Goal: Check status: Check status

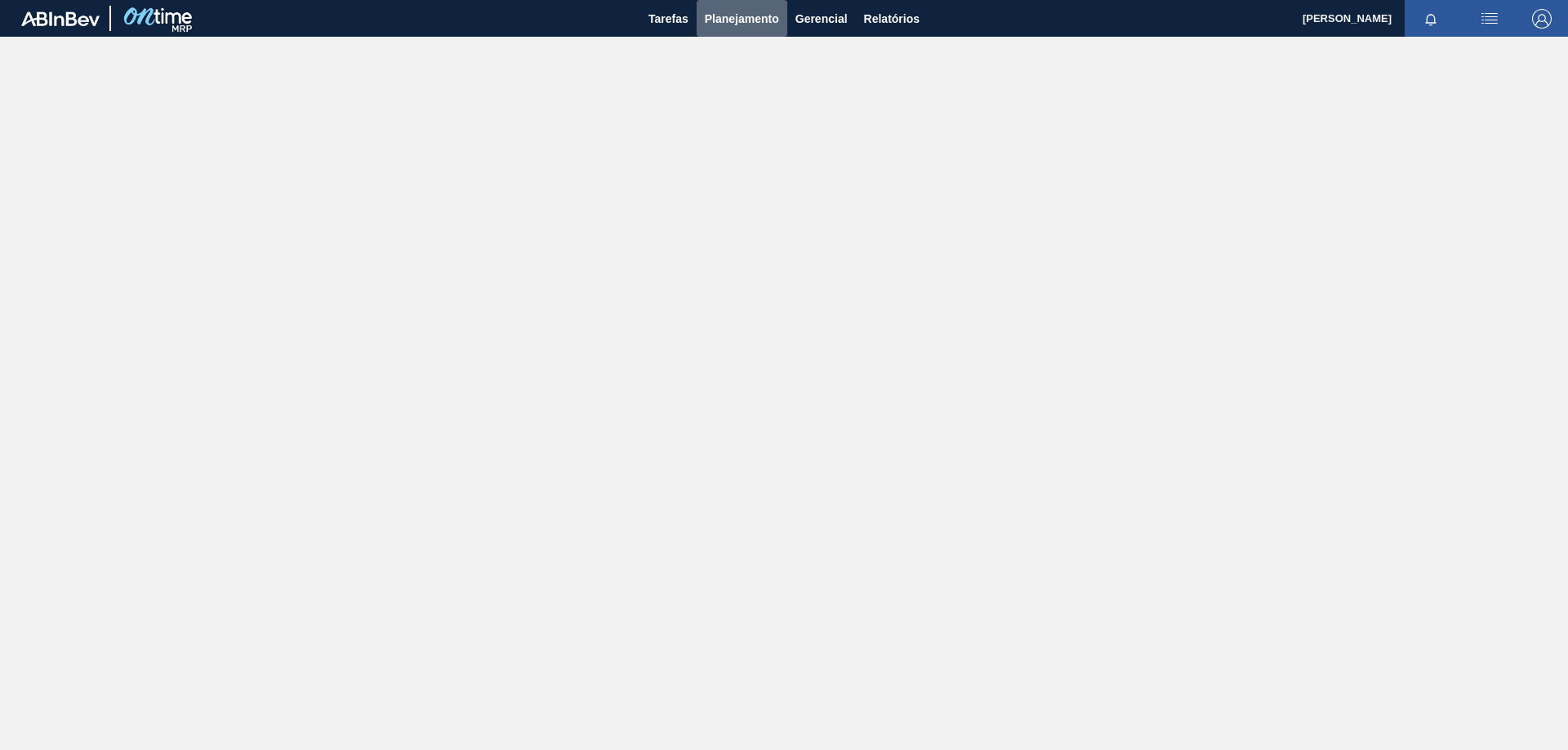
drag, startPoint x: 760, startPoint y: 17, endPoint x: 734, endPoint y: 42, distance: 36.1
click at [758, 20] on span "Planejamento" at bounding box center [742, 19] width 74 height 20
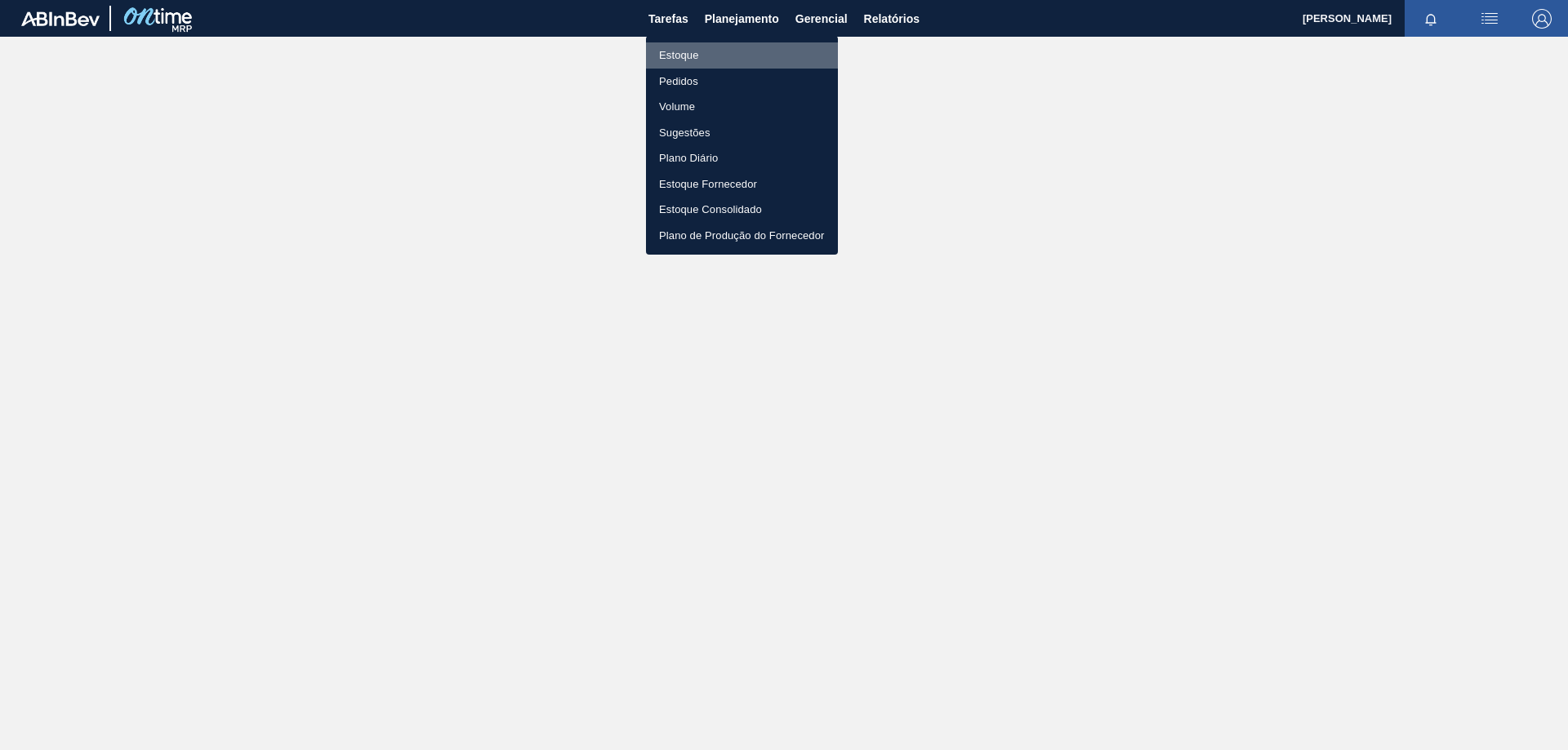
click at [687, 55] on li "Estoque" at bounding box center [741, 55] width 192 height 26
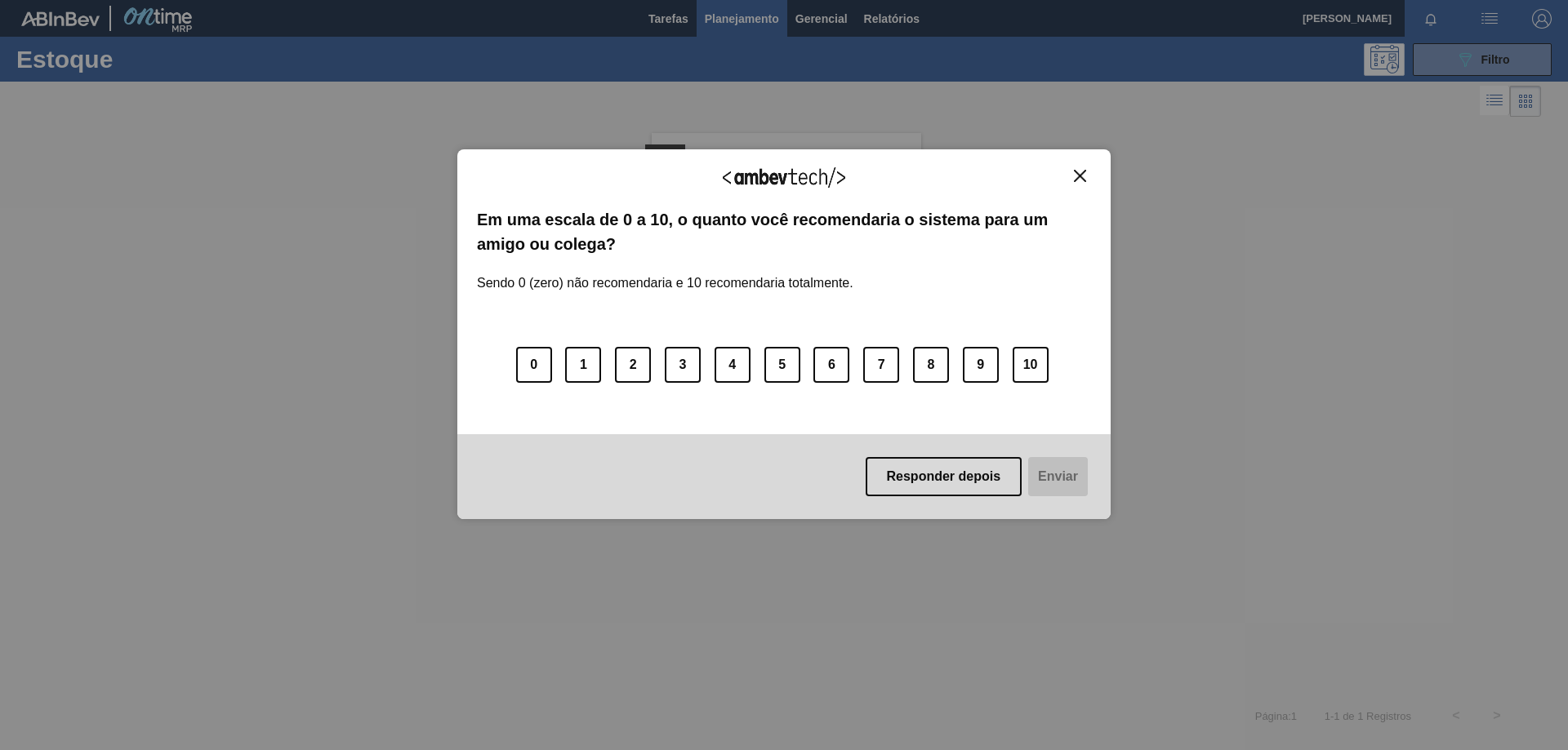
click at [1079, 173] on img "Close" at bounding box center [1079, 175] width 12 height 12
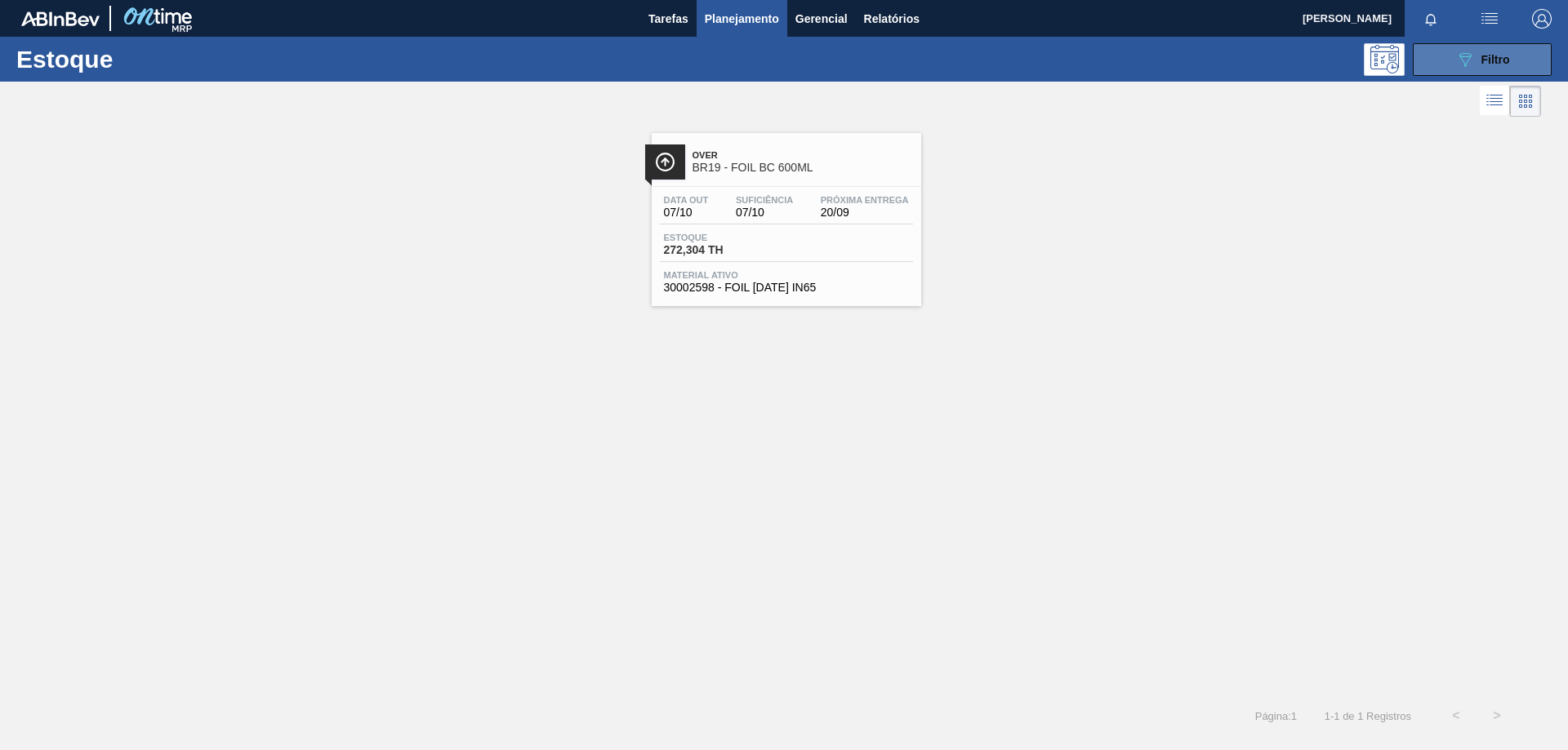
click at [1454, 64] on button "089F7B8B-B2A5-4AFE-B5C0-19BA573D28AC Filtro" at bounding box center [1482, 60] width 139 height 33
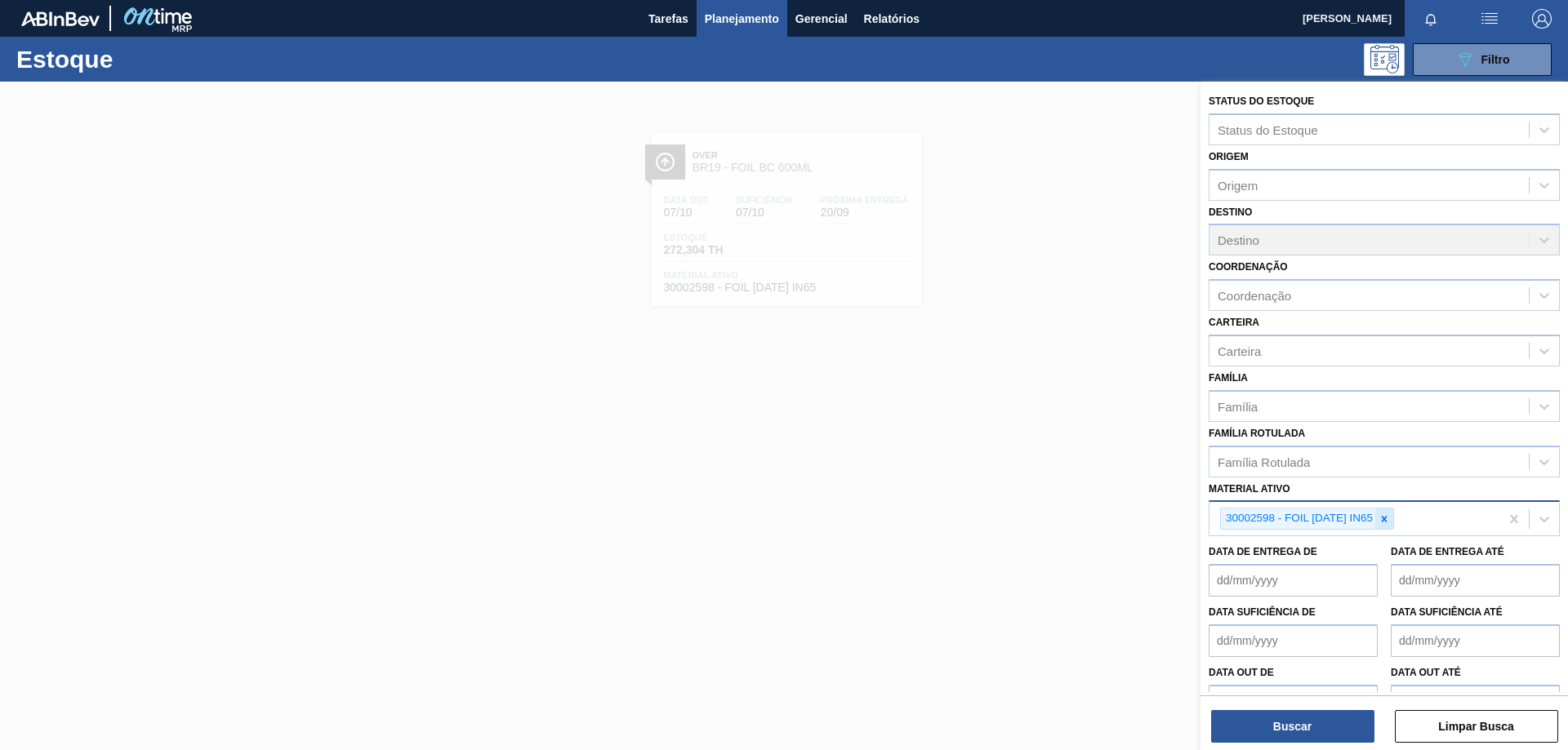
click at [1384, 518] on icon at bounding box center [1384, 519] width 12 height 12
click at [1384, 518] on div "Material ativo" at bounding box center [1370, 518] width 320 height 24
paste ativo "30007970"
type ativo "30007970"
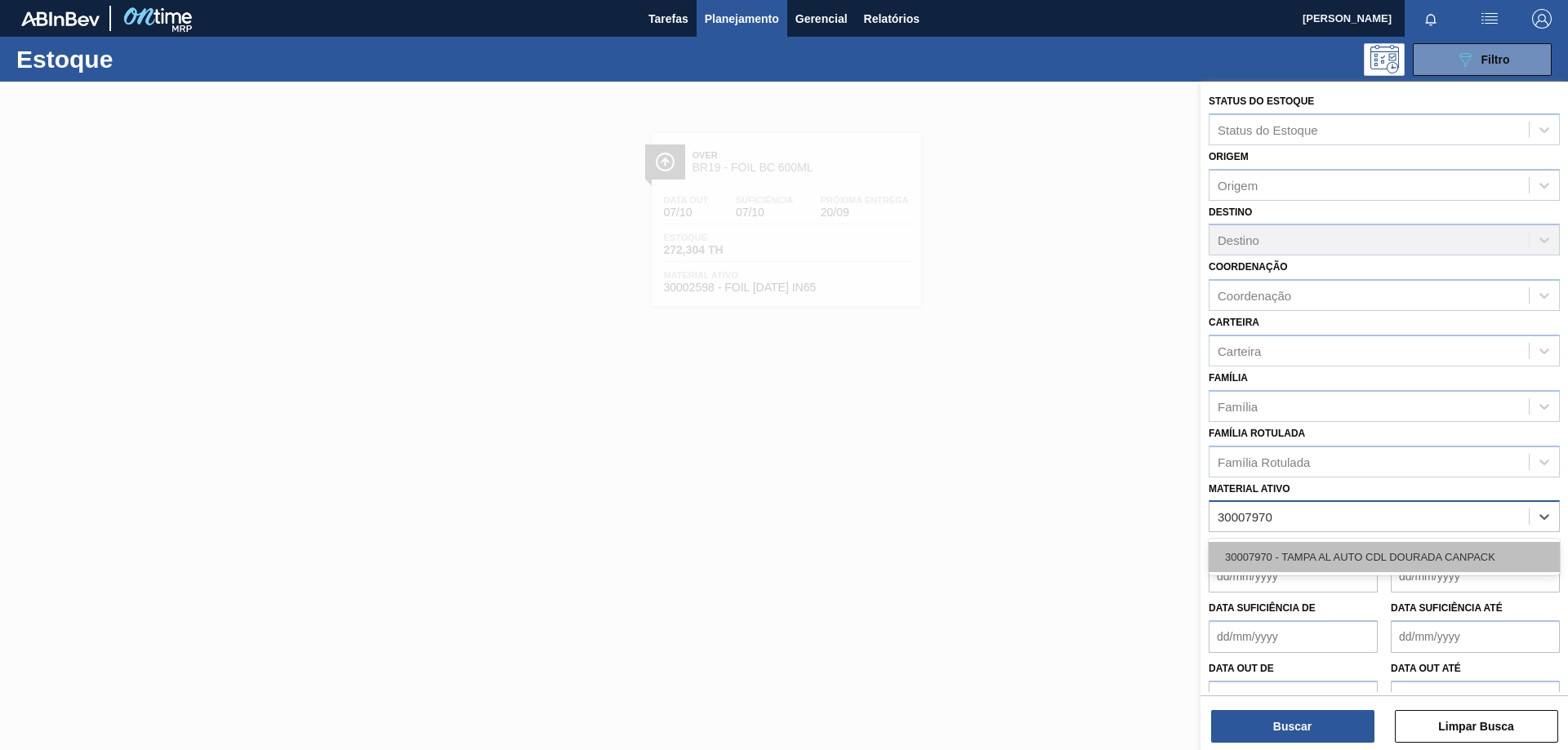
click at [1358, 550] on div "30007970 - TAMPA AL AUTO CDL DOURADA CANPACK" at bounding box center [1384, 557] width 352 height 30
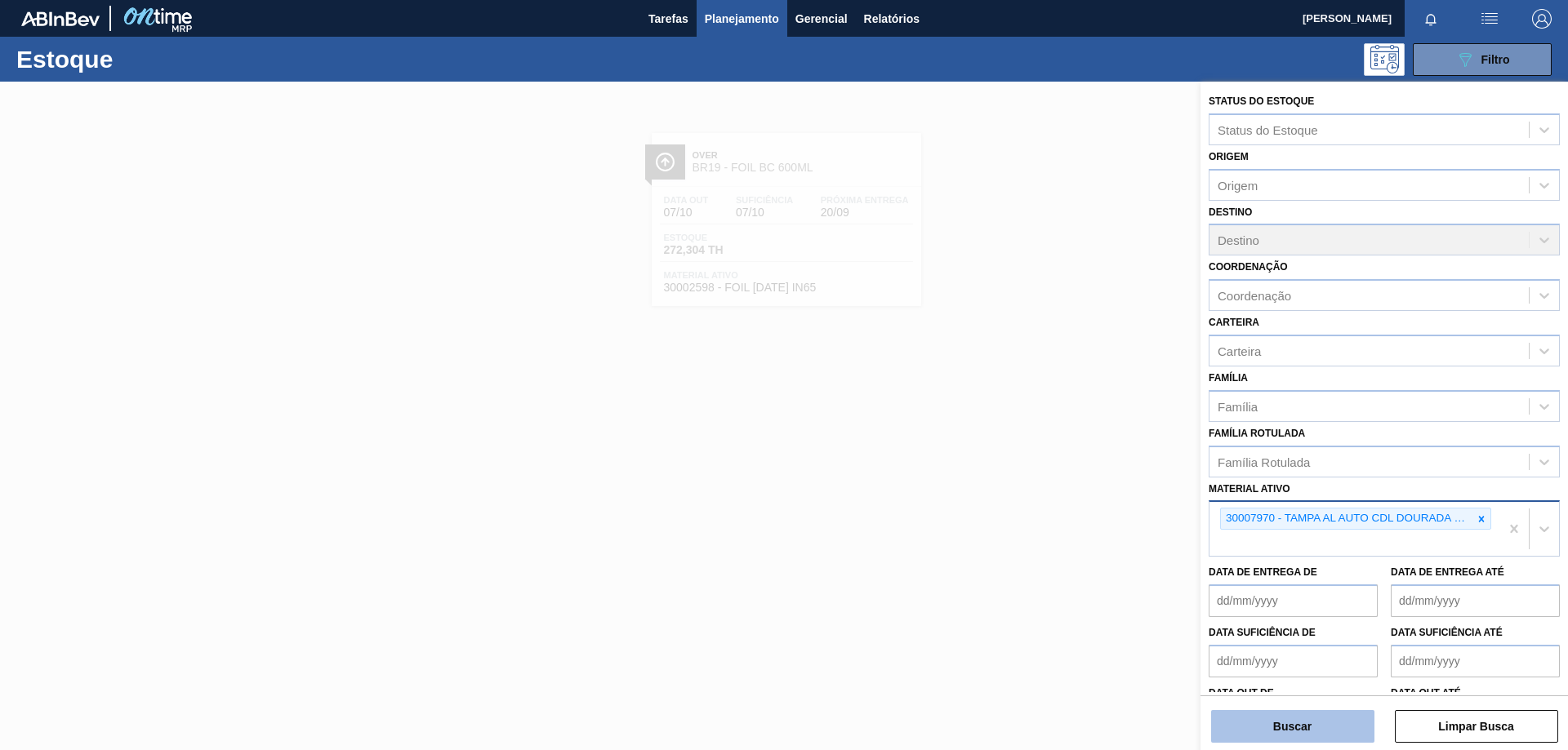
click at [1307, 734] on button "Buscar" at bounding box center [1293, 726] width 164 height 33
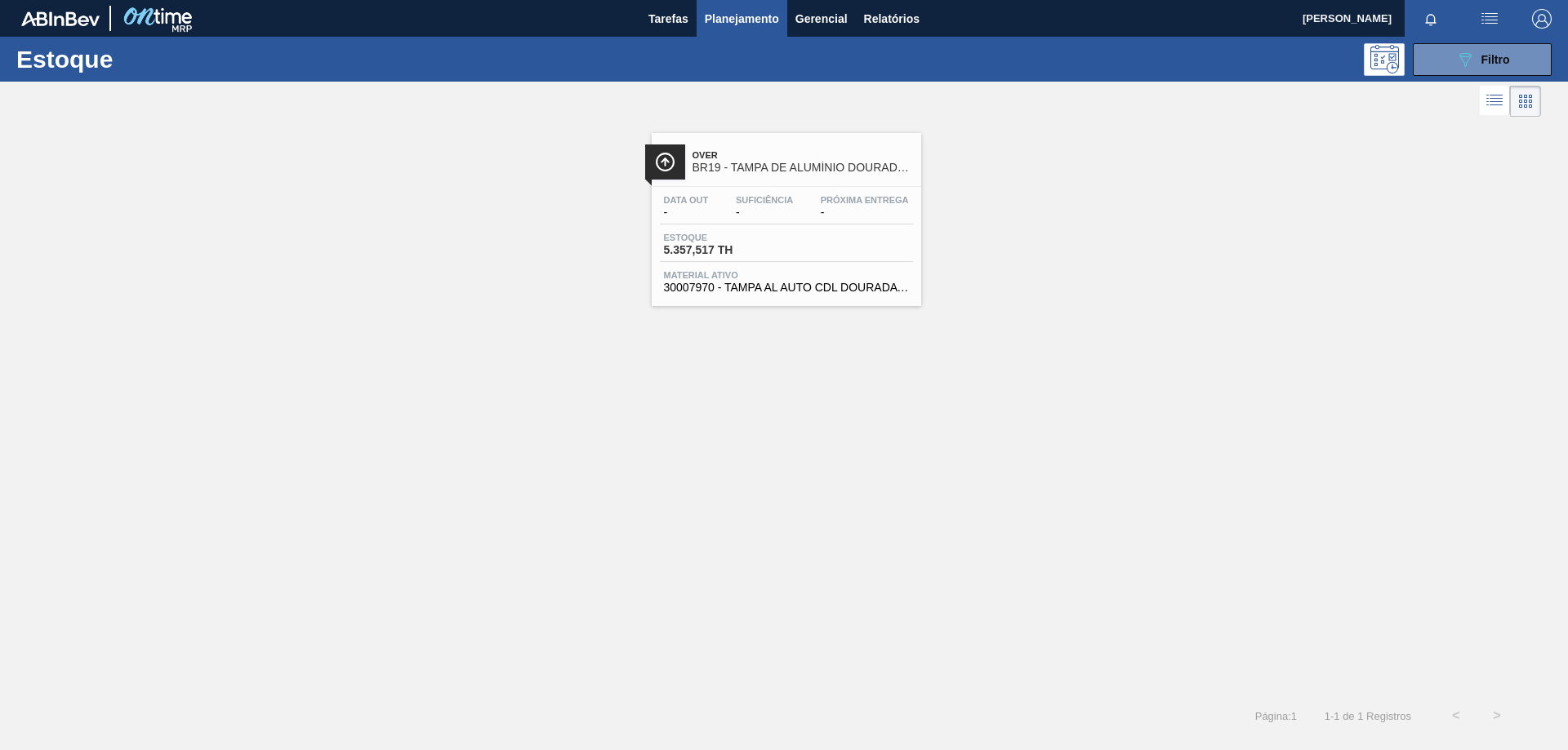
click at [815, 224] on div "Data out - Suficiência - Próxima Entrega - Estoque 5.357,517 TH Material ativo …" at bounding box center [786, 242] width 270 height 111
